Goal: Check status: Check status

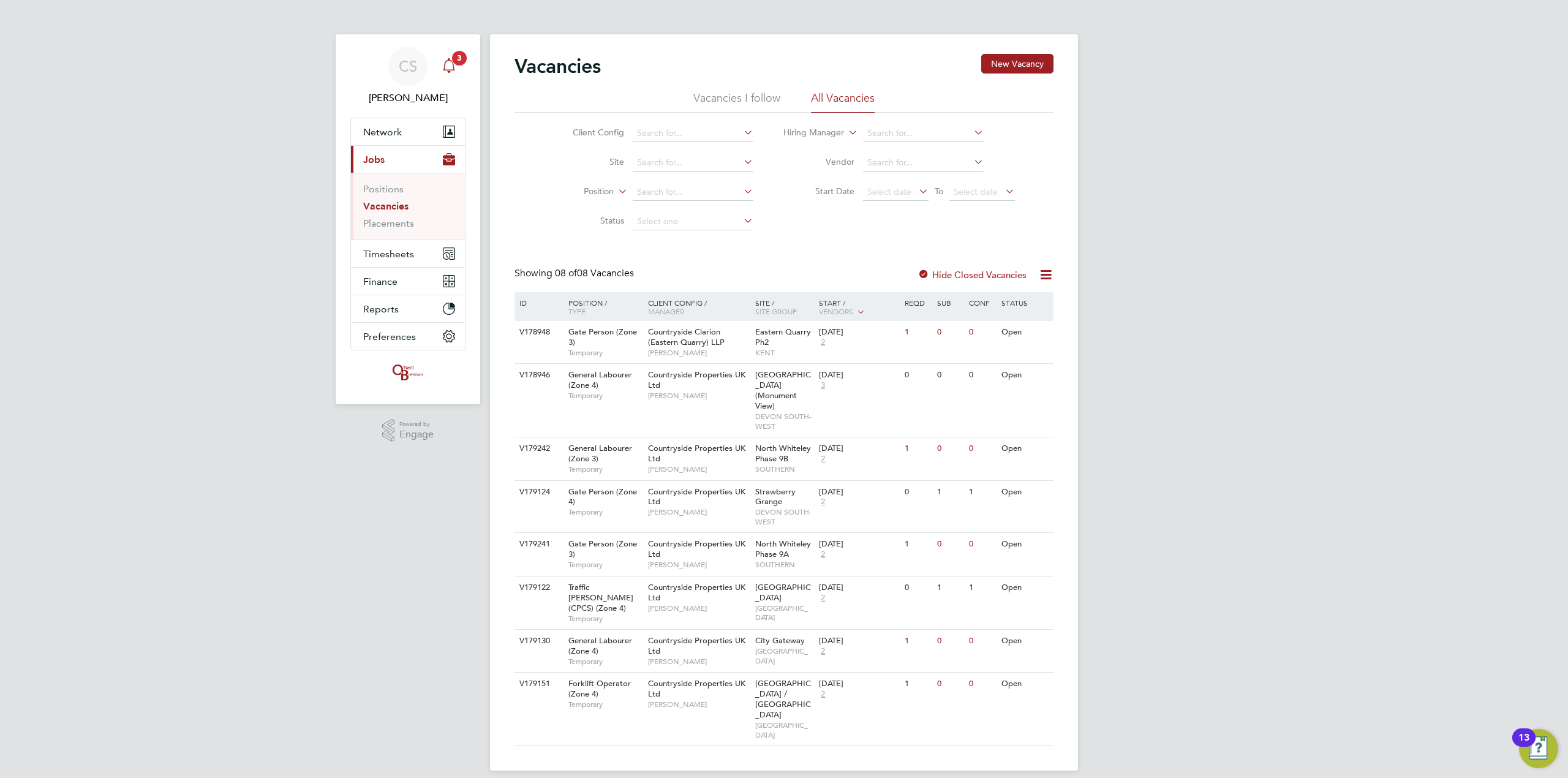
click at [450, 60] on icon "Main navigation" at bounding box center [449, 66] width 15 height 15
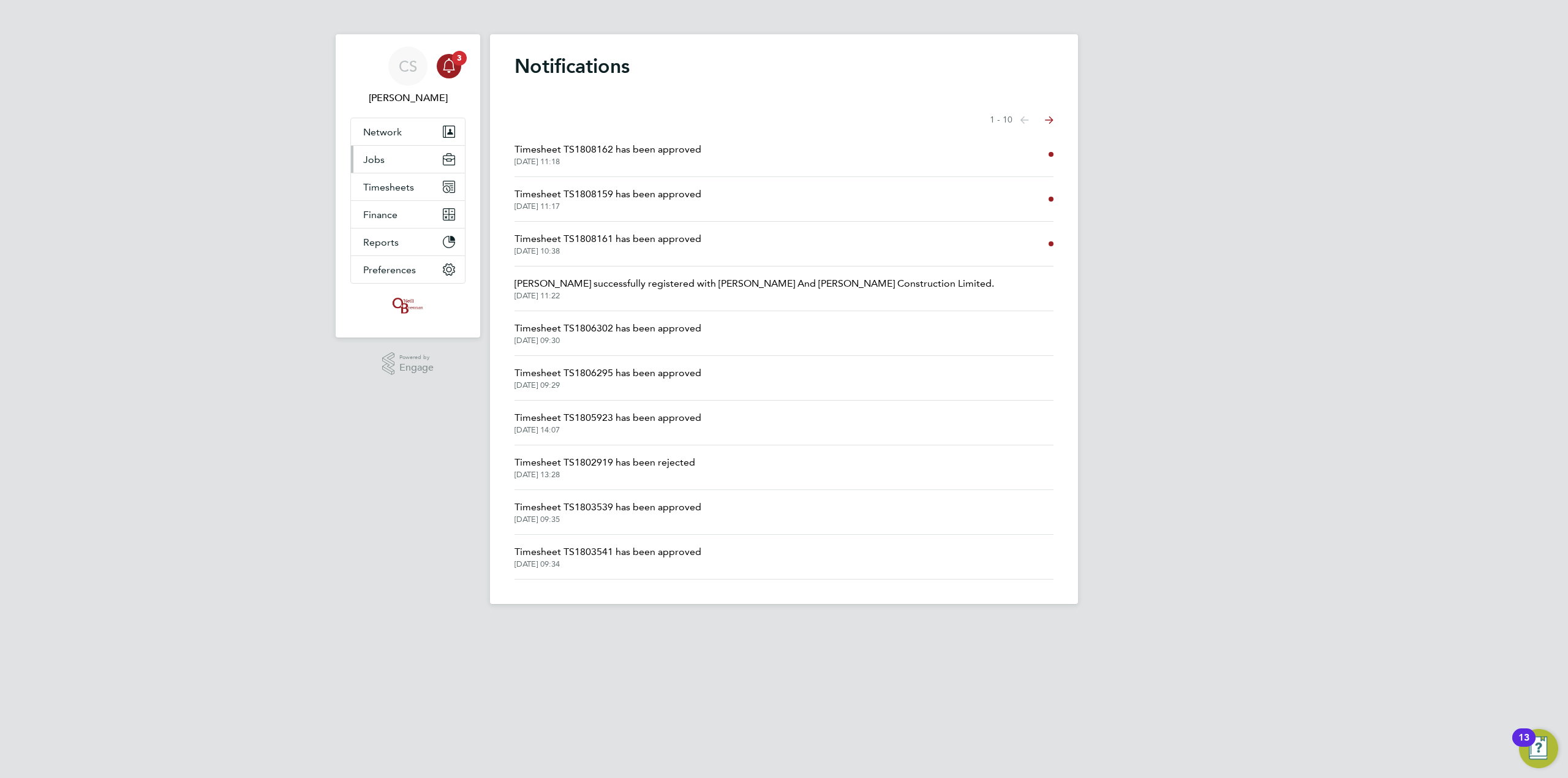
click at [376, 157] on span "Jobs" at bounding box center [374, 160] width 21 height 12
click at [376, 159] on span "Jobs" at bounding box center [374, 160] width 21 height 12
click at [386, 160] on button "Jobs" at bounding box center [408, 160] width 114 height 27
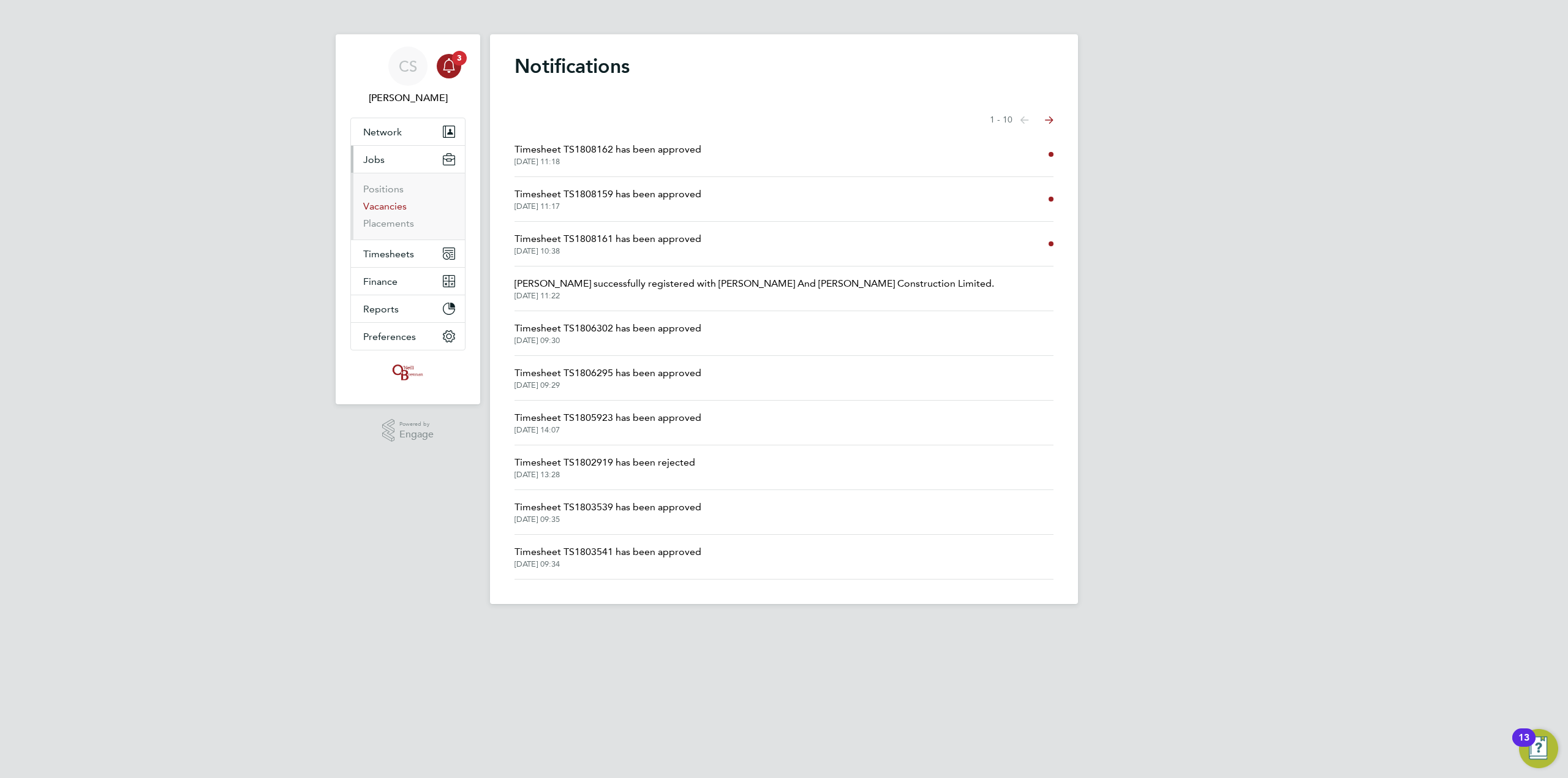
click at [400, 206] on link "Vacancies" at bounding box center [385, 206] width 43 height 12
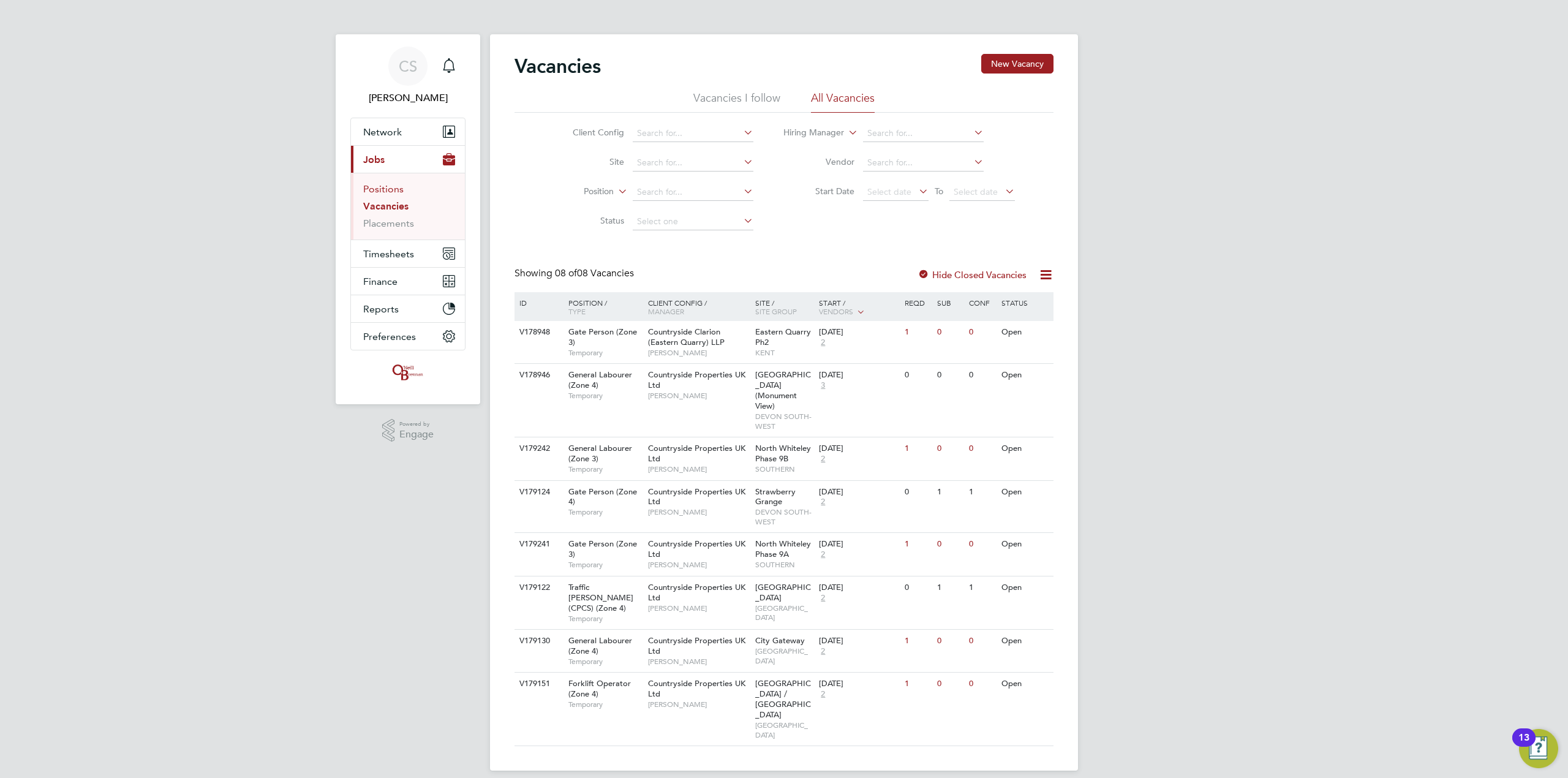
click at [371, 190] on link "Positions" at bounding box center [383, 189] width 40 height 12
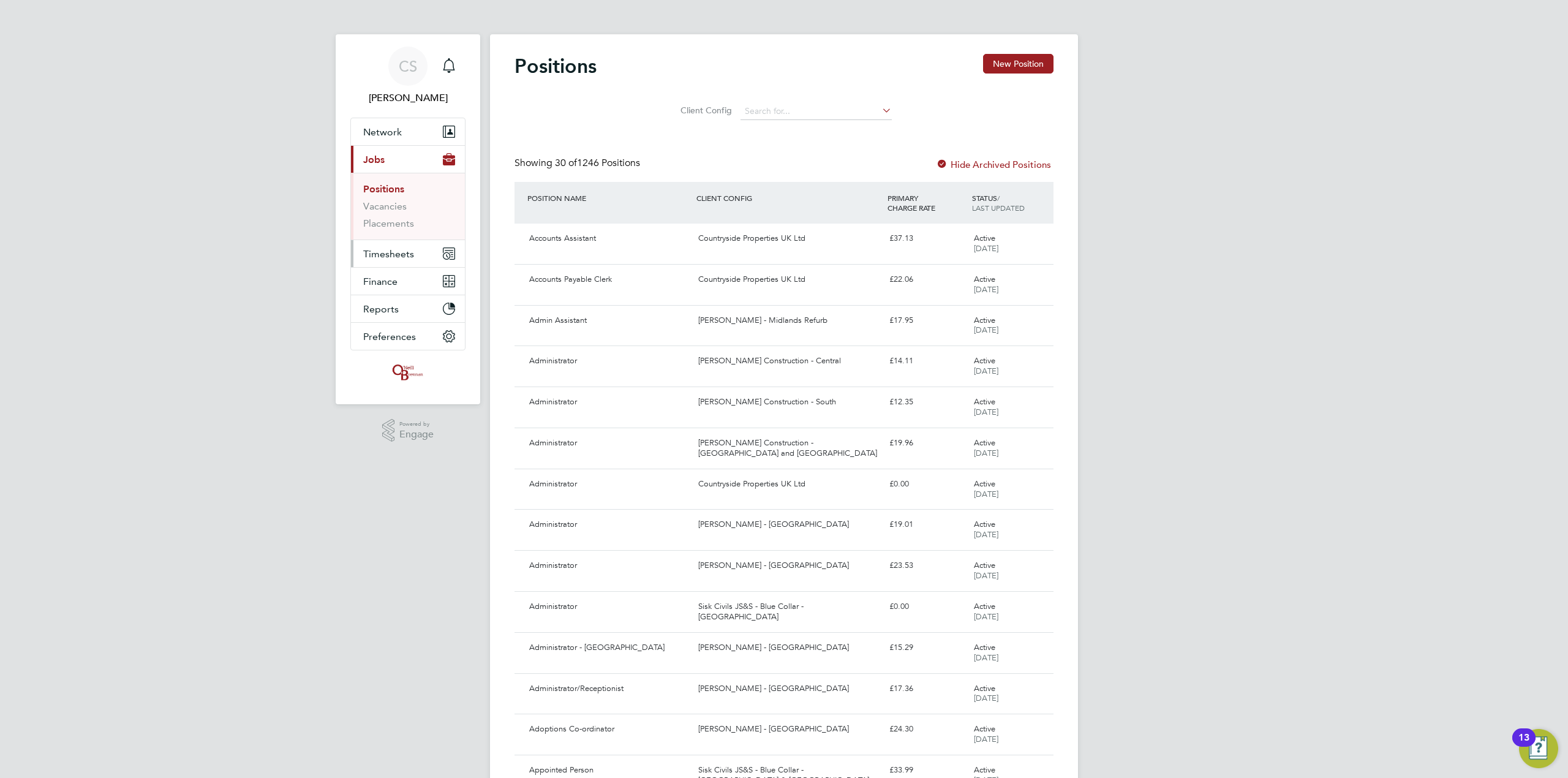
click at [395, 252] on span "Timesheets" at bounding box center [389, 254] width 51 height 12
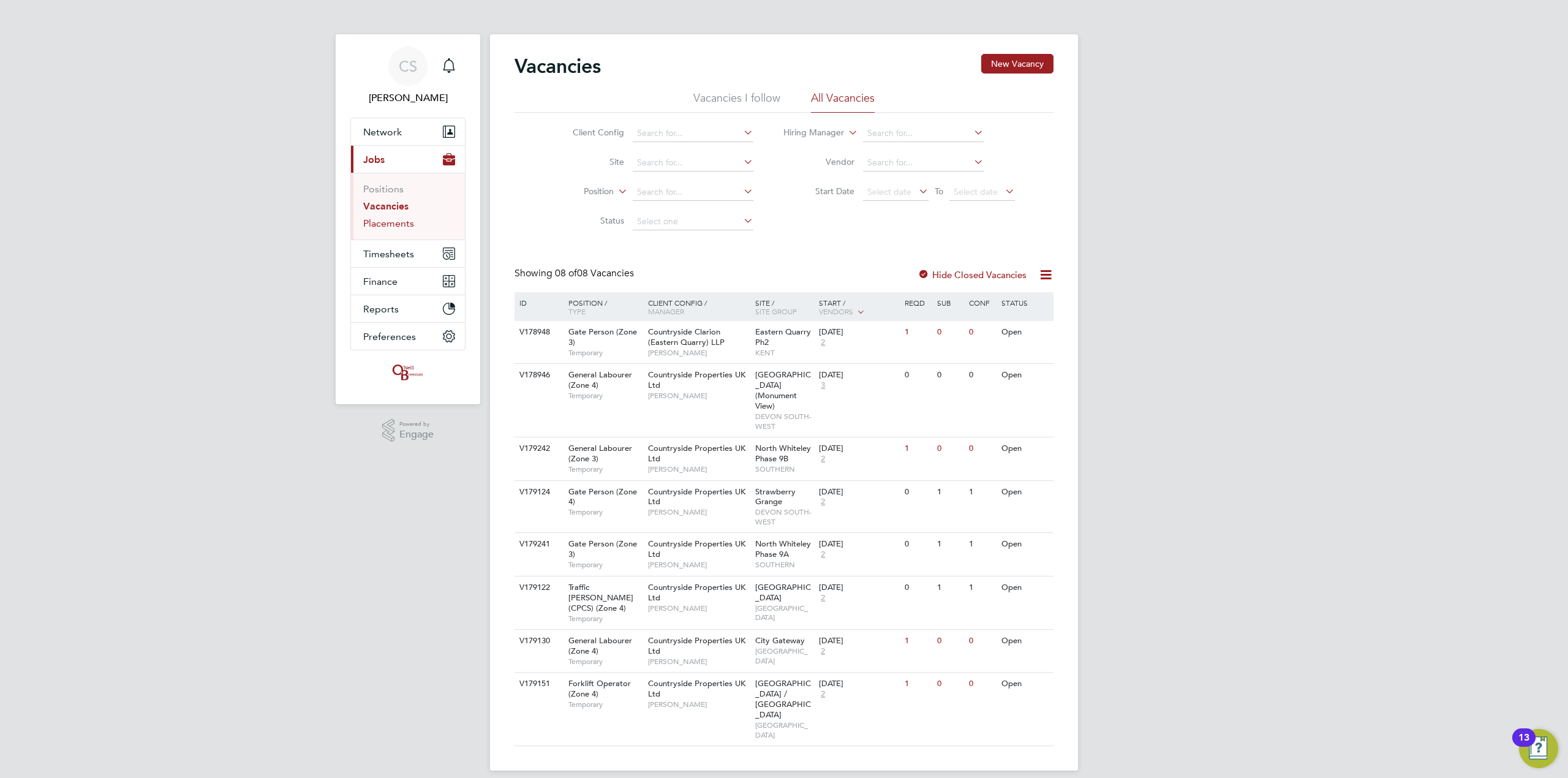
click at [396, 222] on link "Placements" at bounding box center [389, 223] width 51 height 12
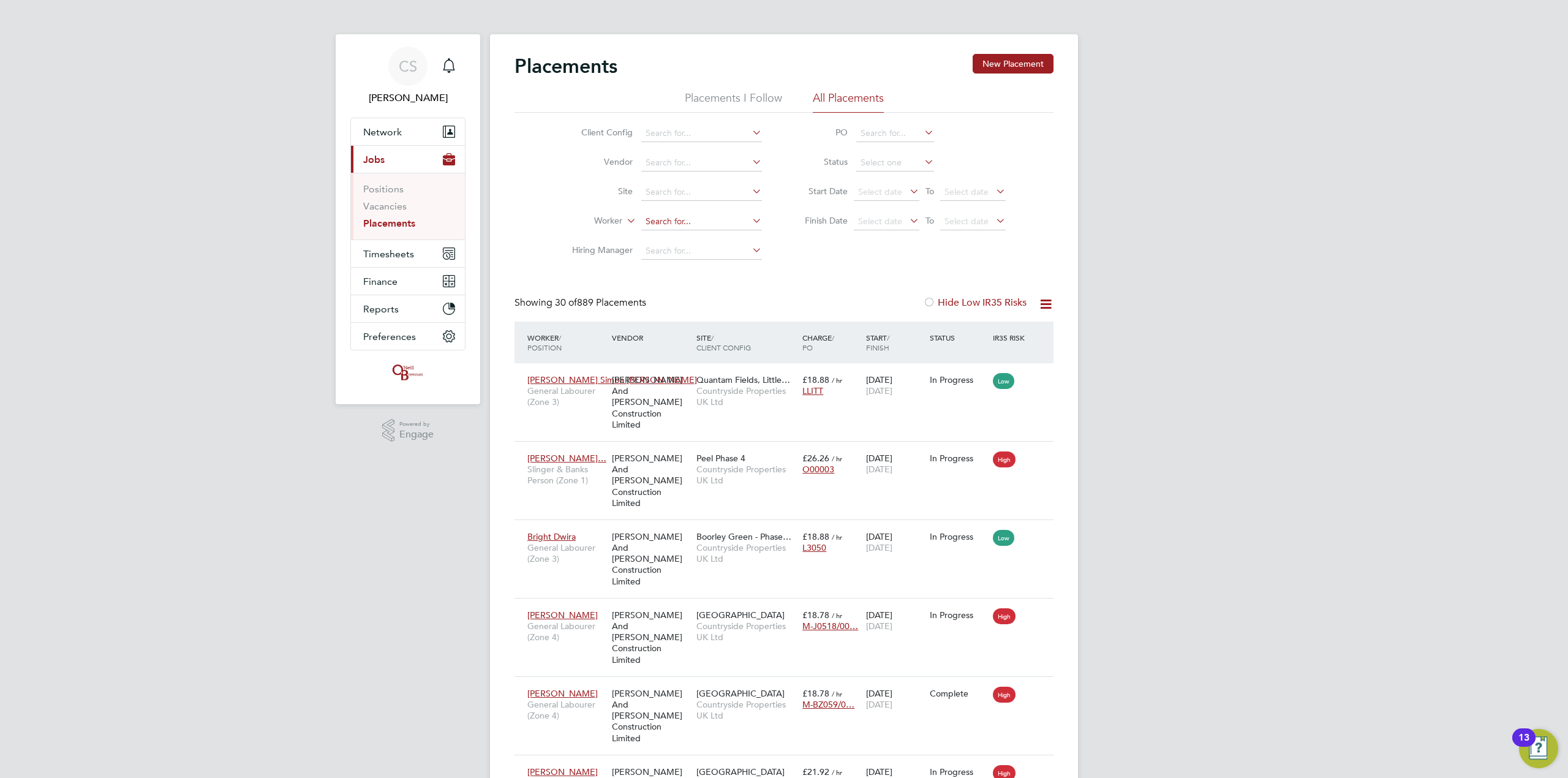
click at [697, 219] on input at bounding box center [702, 222] width 121 height 17
click at [679, 234] on li "Gen evieve Amoaful" at bounding box center [742, 238] width 203 height 16
type input "[PERSON_NAME]"
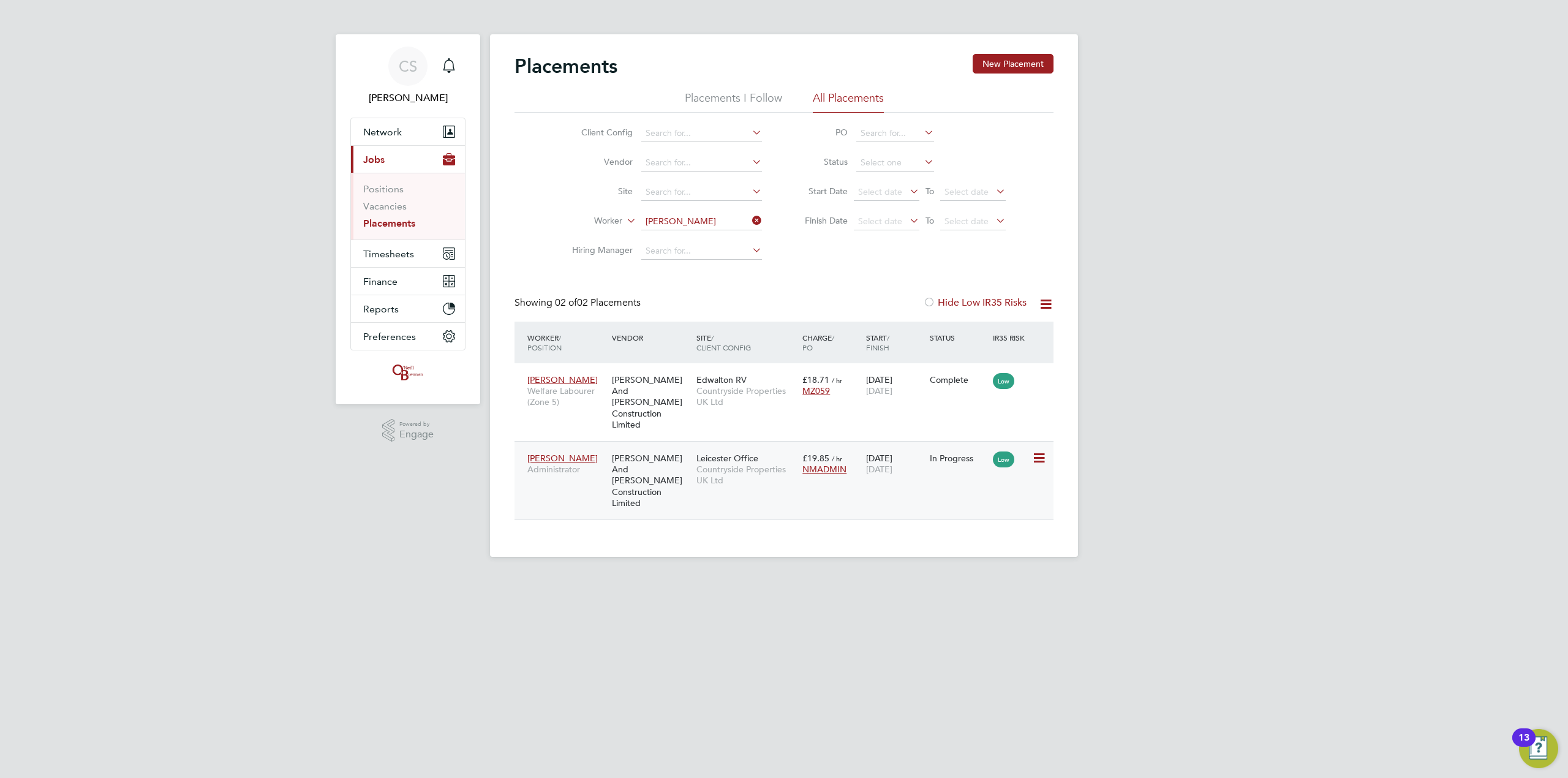
click at [581, 453] on span "[PERSON_NAME]" at bounding box center [562, 458] width 71 height 11
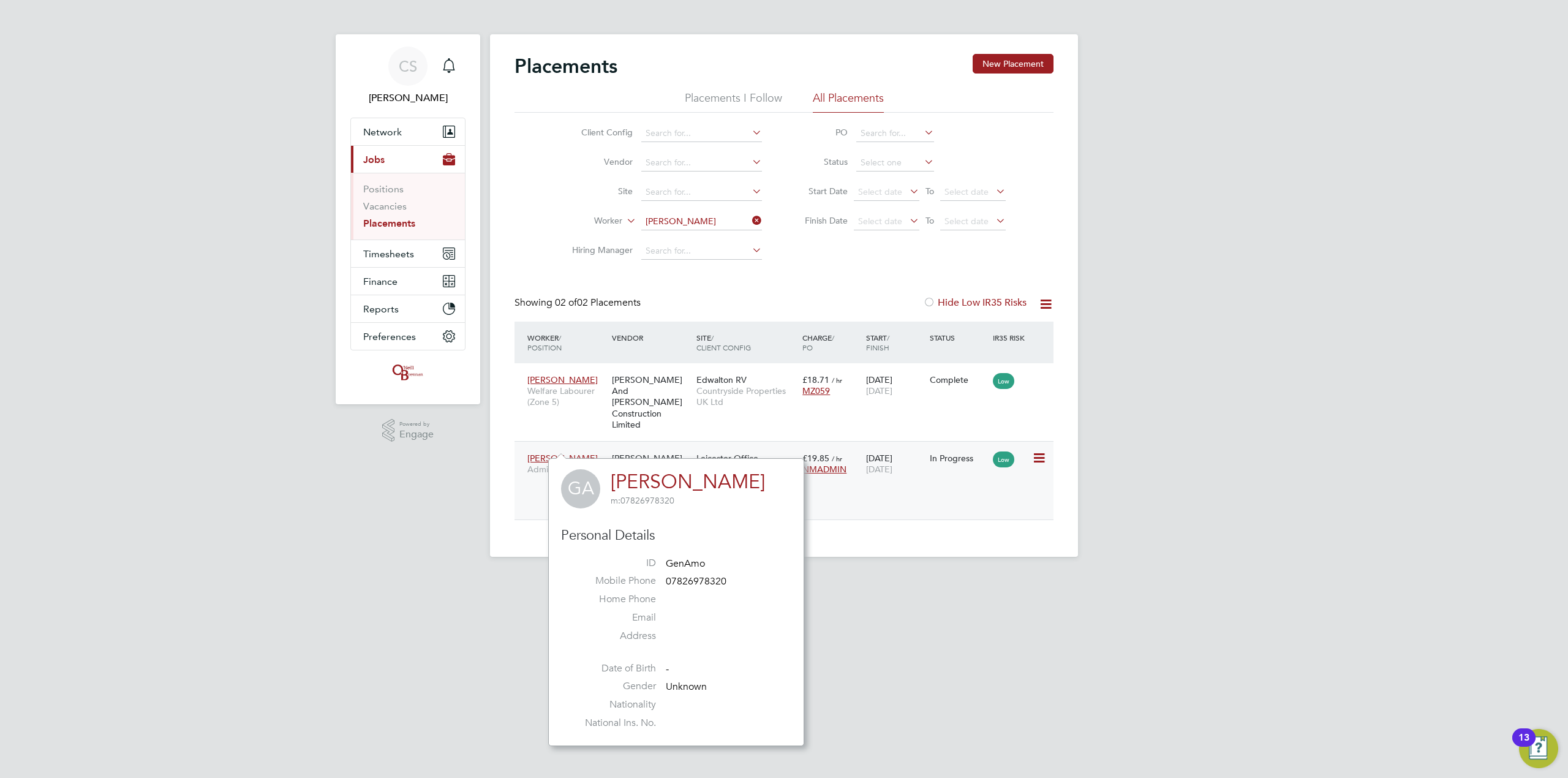
click at [954, 453] on div "In Progress" at bounding box center [958, 458] width 58 height 11
